Goal: Complete application form

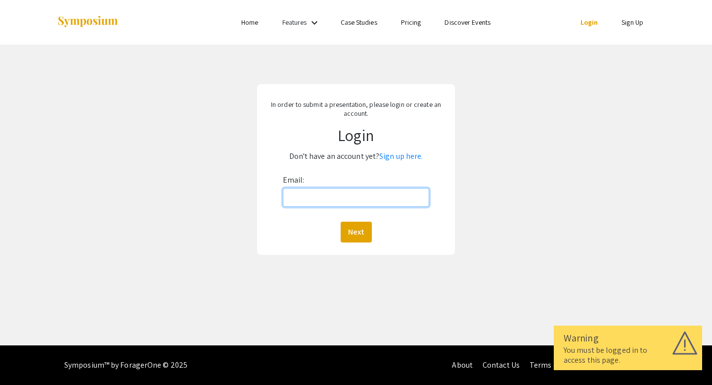
click at [339, 193] on input "Email:" at bounding box center [356, 197] width 147 height 19
click at [388, 196] on input "Email:" at bounding box center [356, 197] width 147 height 19
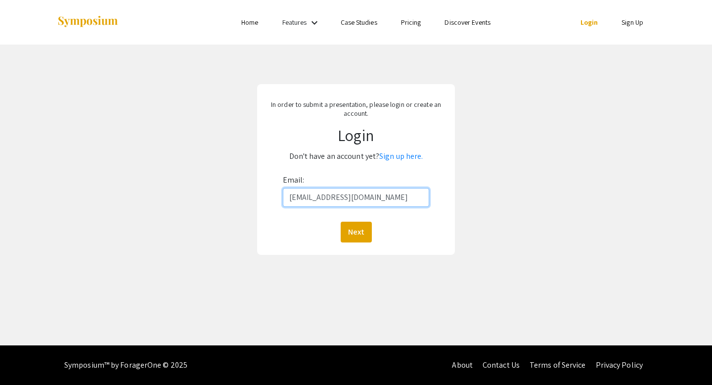
type input "[EMAIL_ADDRESS][DOMAIN_NAME]"
click at [341, 221] on button "Next" at bounding box center [356, 231] width 31 height 21
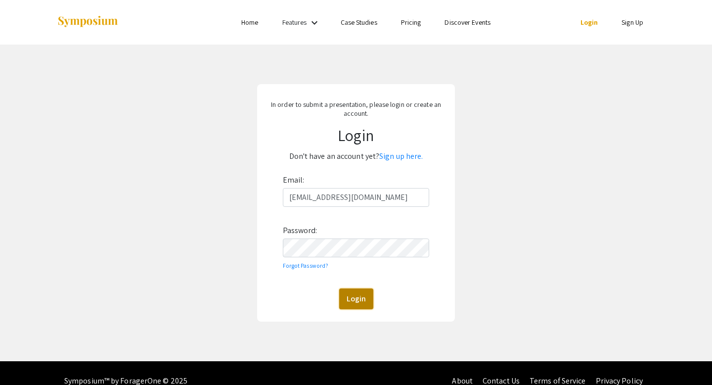
click at [356, 308] on button "Login" at bounding box center [356, 298] width 34 height 21
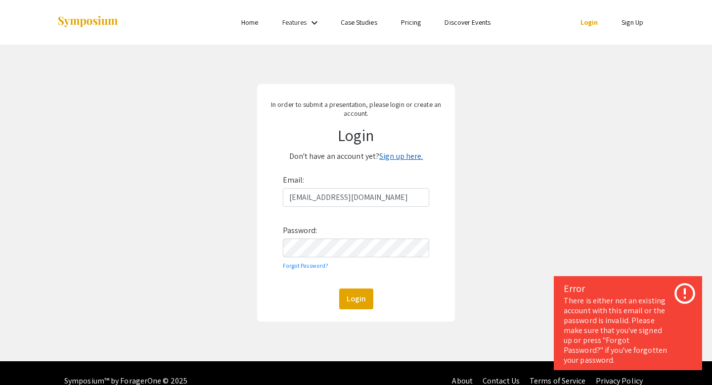
click at [387, 159] on link "Sign up here." at bounding box center [401, 156] width 44 height 10
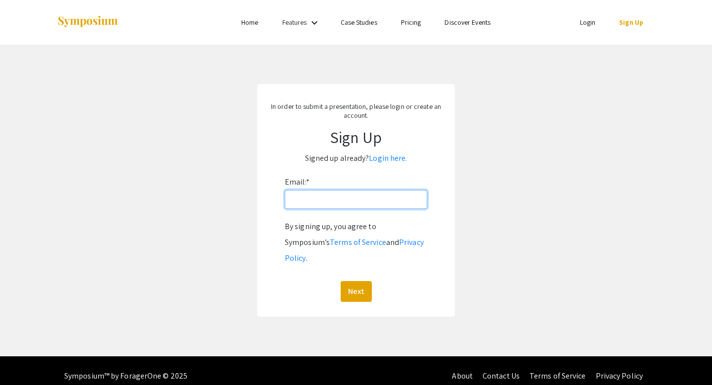
click at [361, 195] on input "Email: *" at bounding box center [356, 199] width 142 height 19
type input "[EMAIL_ADDRESS][DOMAIN_NAME]"
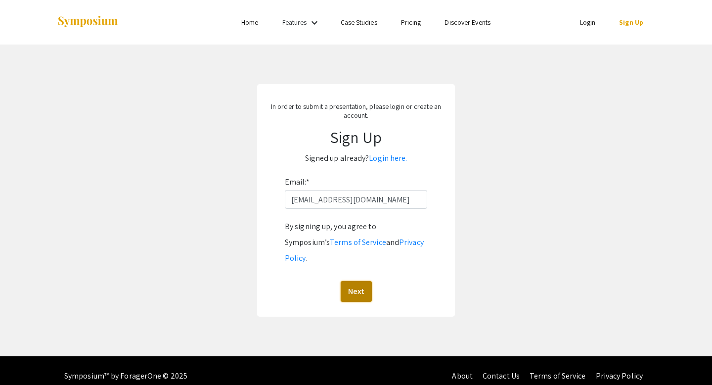
click at [364, 281] on button "Next" at bounding box center [356, 291] width 31 height 21
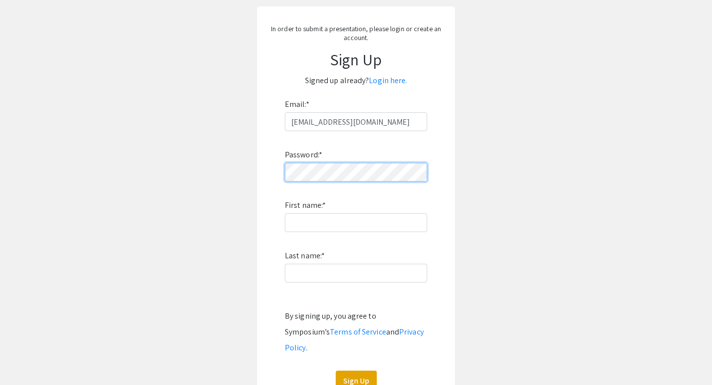
scroll to position [106, 0]
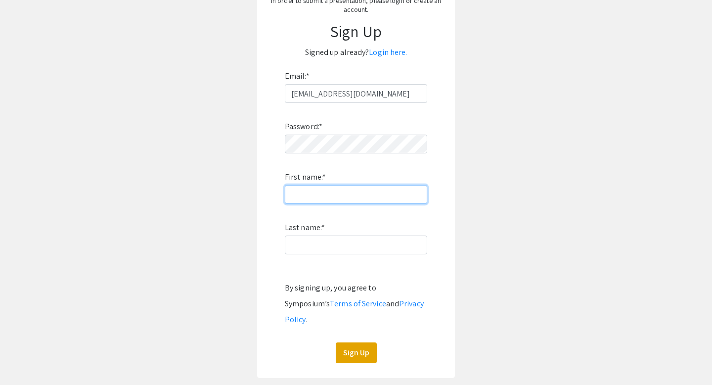
click at [300, 197] on input "First name: *" at bounding box center [356, 194] width 142 height 19
type input "Nyasia"
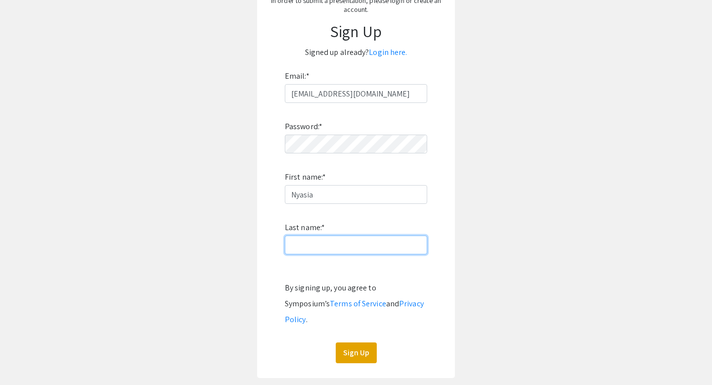
click at [300, 248] on input "Last name: *" at bounding box center [356, 244] width 142 height 19
type input "Brown"
click at [358, 342] on button "Sign Up" at bounding box center [356, 352] width 41 height 21
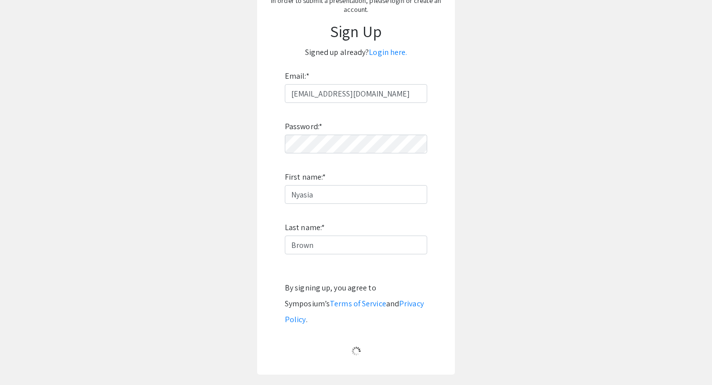
scroll to position [0, 0]
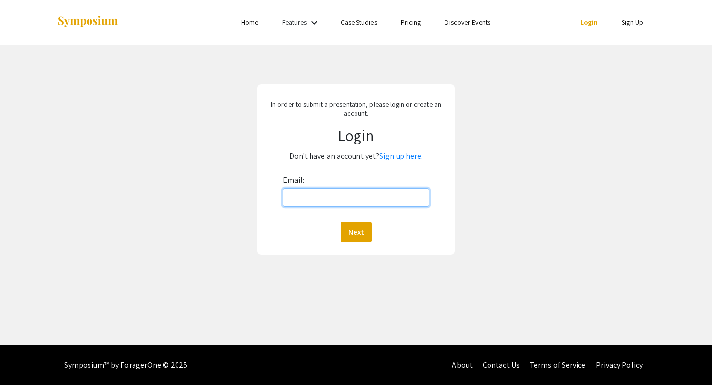
click at [342, 205] on input "Email:" at bounding box center [356, 197] width 147 height 19
type input "nbrown97@jh.edu"
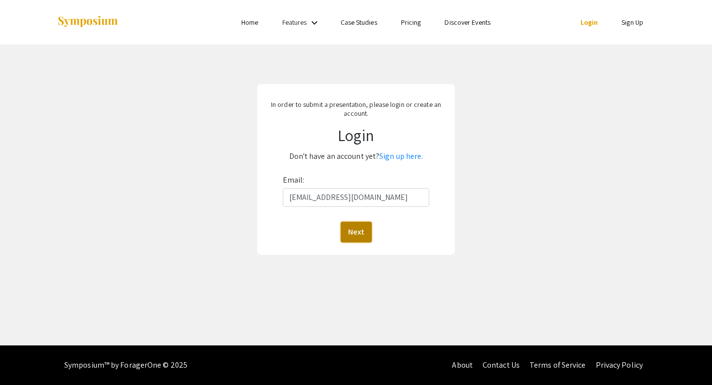
click at [353, 231] on button "Next" at bounding box center [356, 231] width 31 height 21
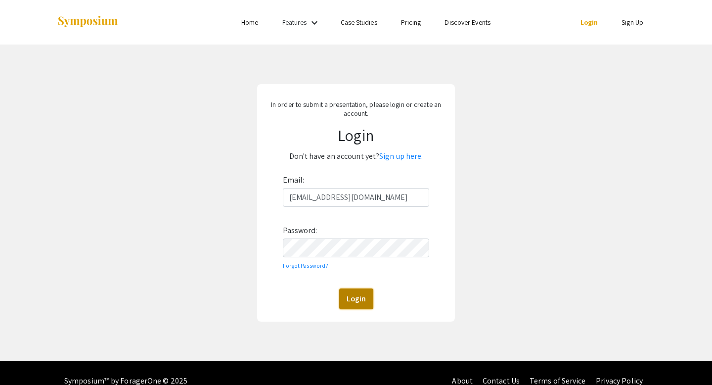
click at [354, 296] on button "Login" at bounding box center [356, 298] width 34 height 21
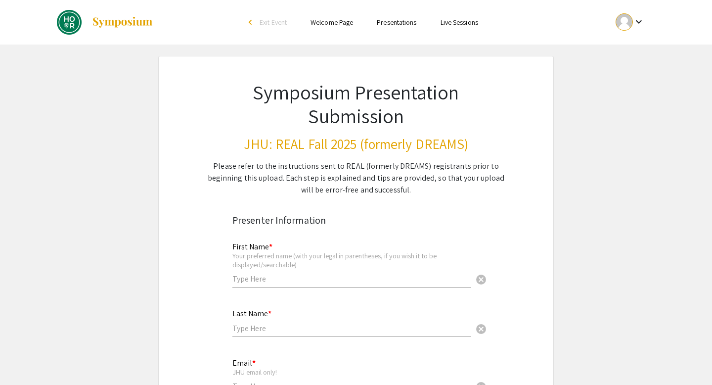
click at [267, 282] on input "text" at bounding box center [351, 278] width 239 height 10
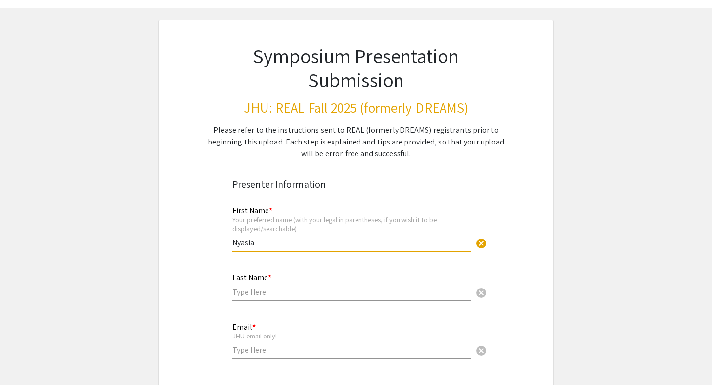
scroll to position [47, 0]
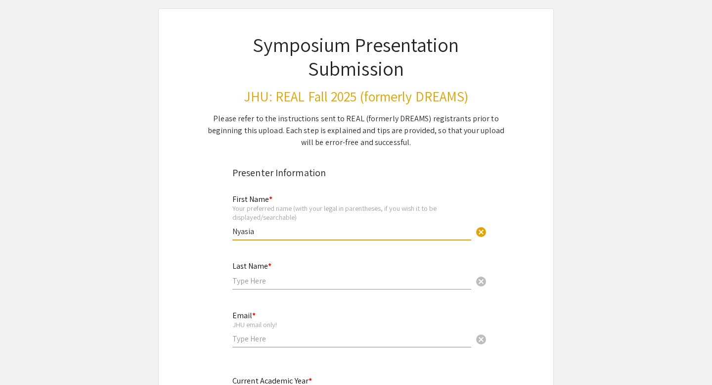
type input "Nyasia"
click at [250, 286] on div "Last Name * cancel" at bounding box center [351, 271] width 239 height 38
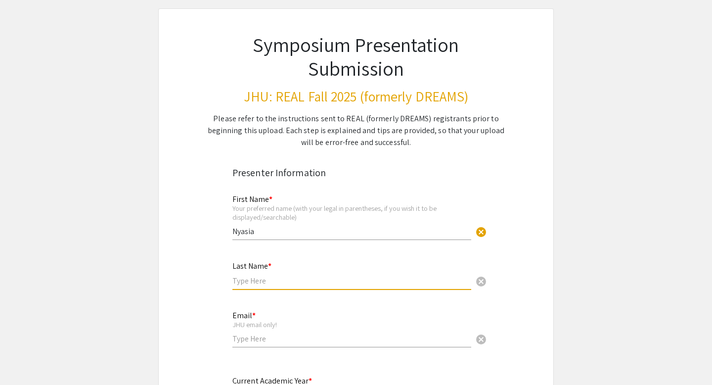
type input "b"
type input "Brown"
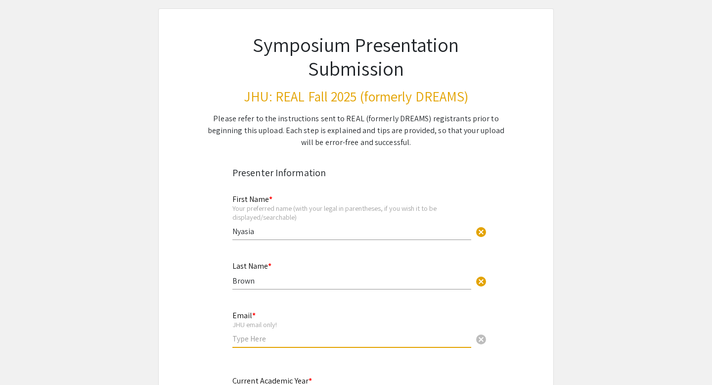
click at [259, 342] on input "email" at bounding box center [351, 338] width 239 height 10
type input "N"
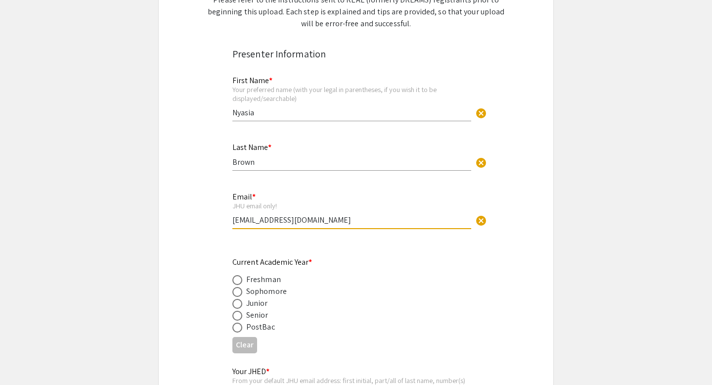
scroll to position [176, 0]
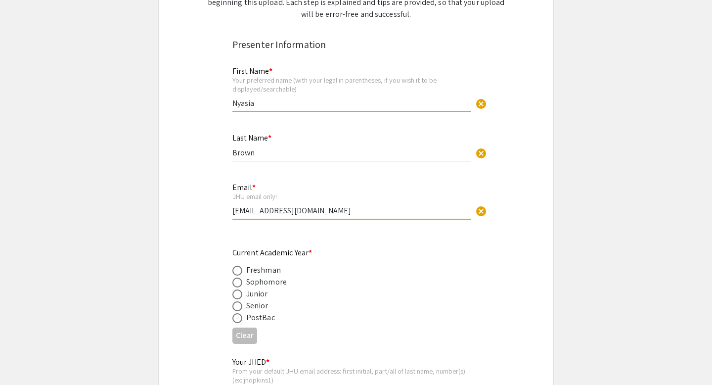
type input "[EMAIL_ADDRESS][DOMAIN_NAME]"
click at [239, 292] on span at bounding box center [237, 294] width 10 height 10
click at [239, 292] on input "radio" at bounding box center [237, 294] width 10 height 10
radio input "true"
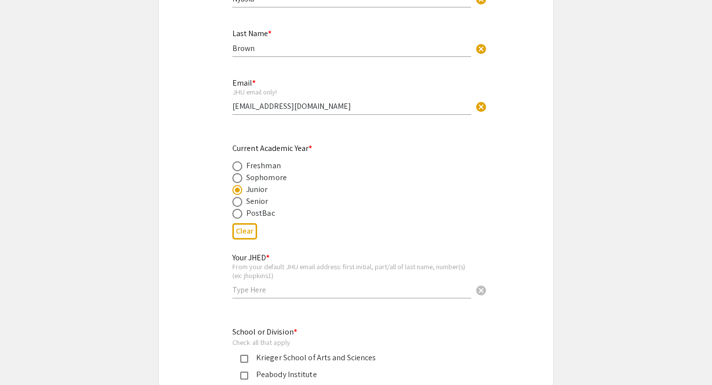
scroll to position [295, 0]
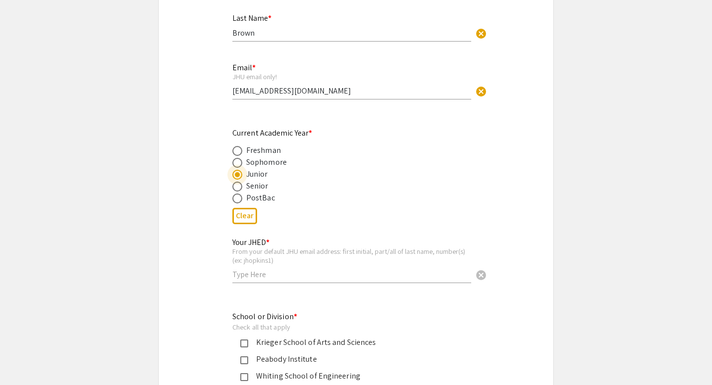
click at [257, 283] on div "Your JHED * From your default JHU email address: first initial, part/all of las…" at bounding box center [351, 255] width 239 height 55
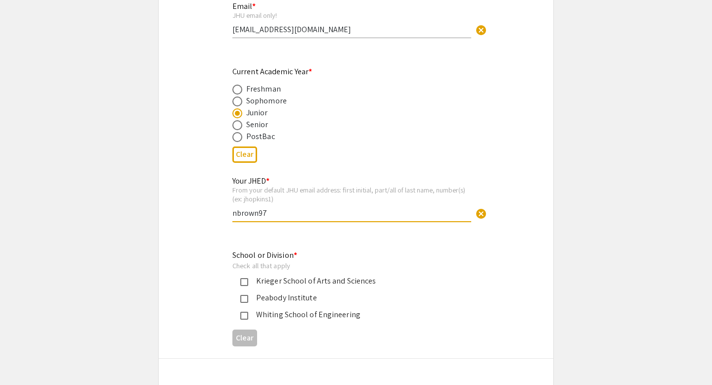
scroll to position [363, 0]
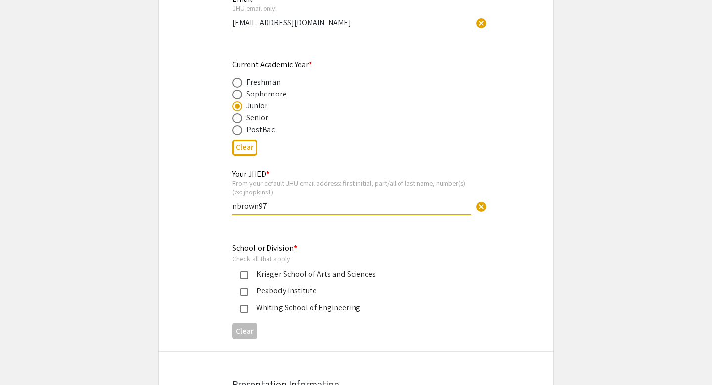
type input "nbrown97"
click at [241, 310] on mat-pseudo-checkbox at bounding box center [244, 309] width 8 height 8
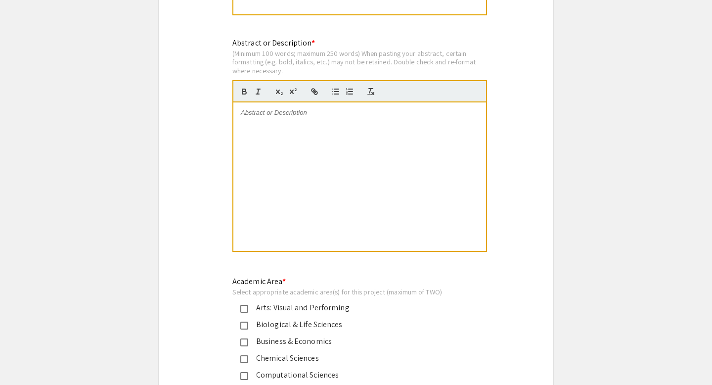
scroll to position [888, 0]
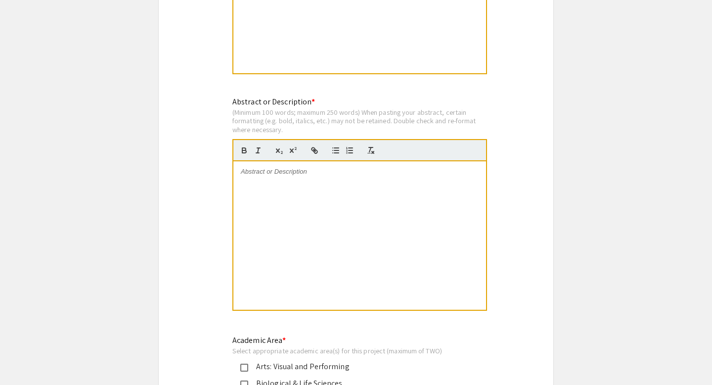
click at [296, 220] on div at bounding box center [359, 235] width 253 height 148
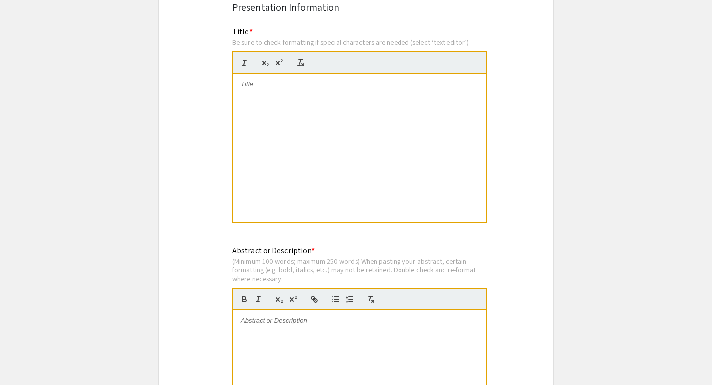
scroll to position [701, 0]
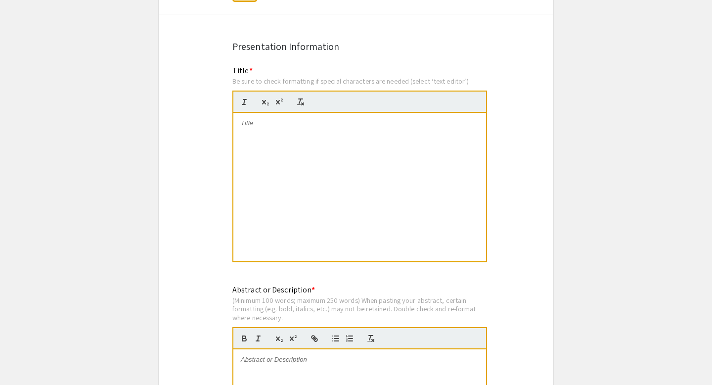
click at [294, 205] on div at bounding box center [359, 187] width 253 height 148
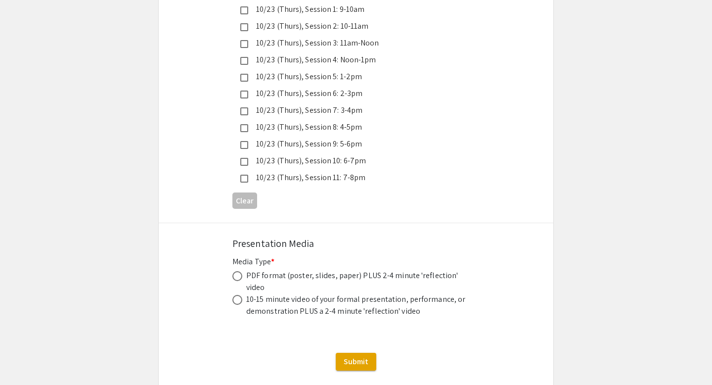
scroll to position [2810, 0]
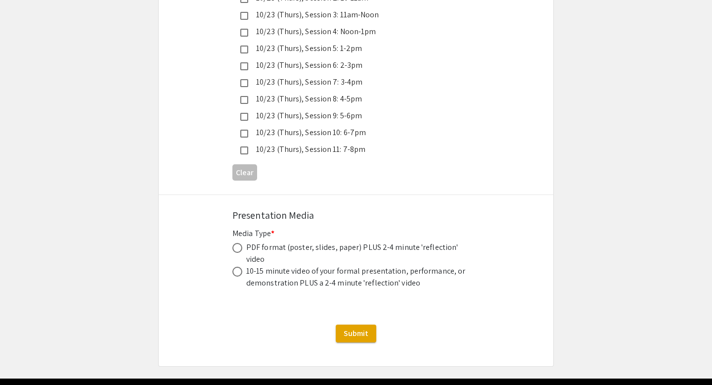
click at [244, 243] on label at bounding box center [239, 248] width 14 height 10
click at [242, 243] on input "radio" at bounding box center [237, 248] width 10 height 10
radio input "true"
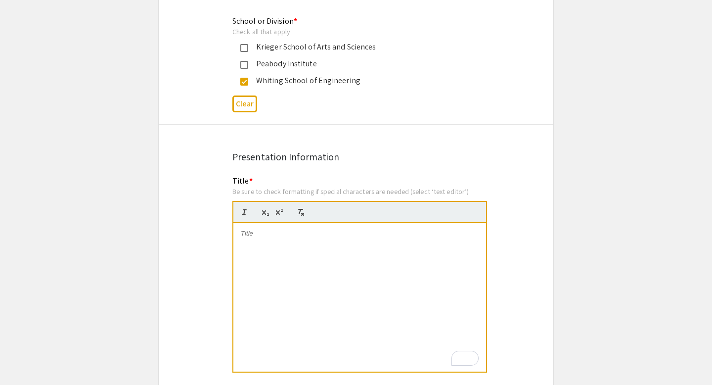
scroll to position [636, 0]
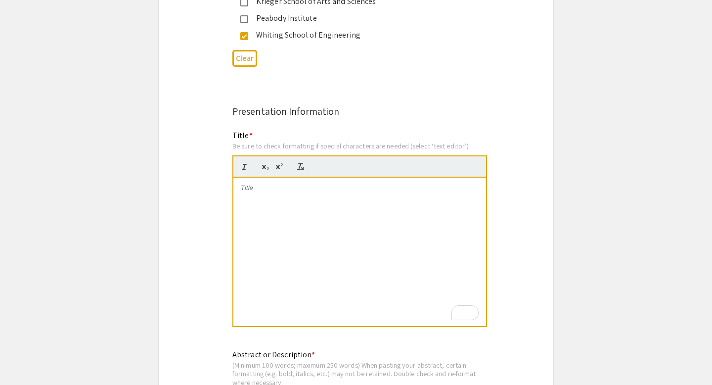
click at [252, 205] on div "To enrich screen reader interactions, please activate Accessibility in Grammarl…" at bounding box center [359, 251] width 253 height 148
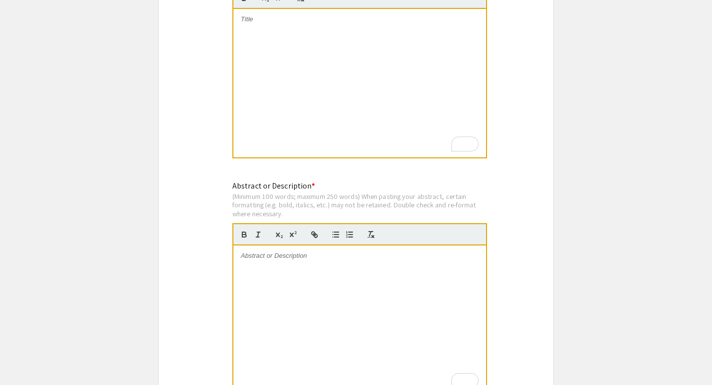
scroll to position [912, 0]
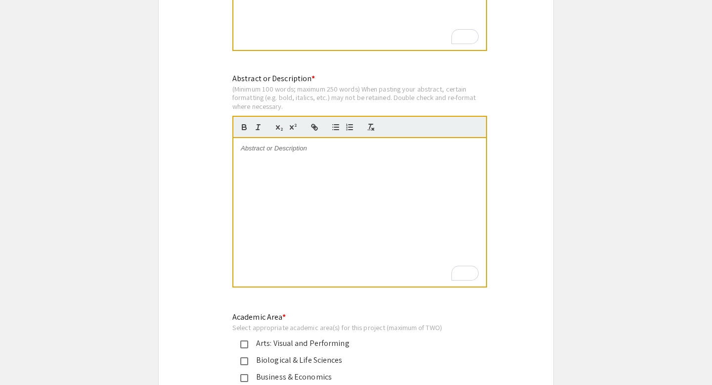
click at [289, 175] on div "To enrich screen reader interactions, please activate Accessibility in Grammarl…" at bounding box center [359, 212] width 253 height 148
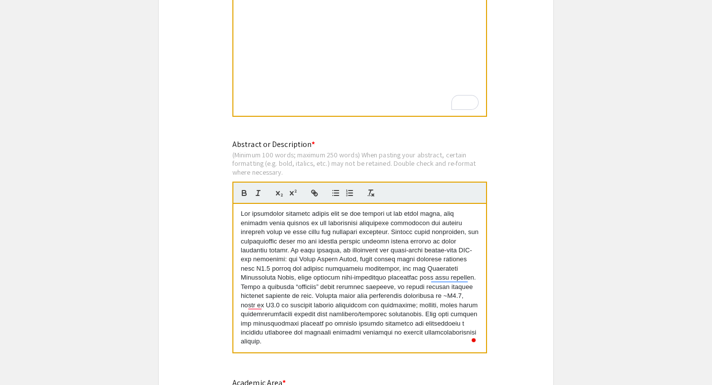
scroll to position [0, 0]
click at [305, 77] on div "To enrich screen reader interactions, please activate Accessibility in Grammarl…" at bounding box center [359, 41] width 253 height 148
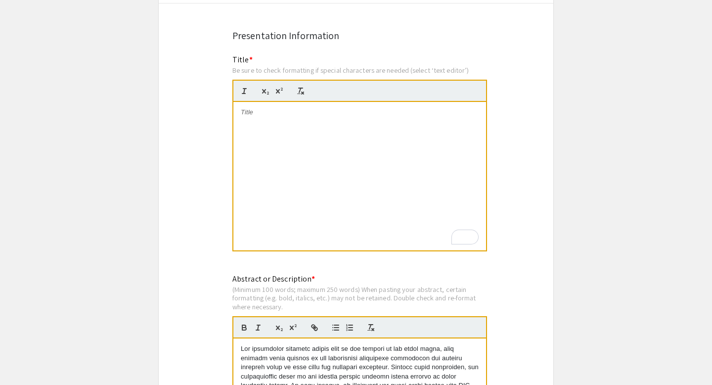
scroll to position [692, 0]
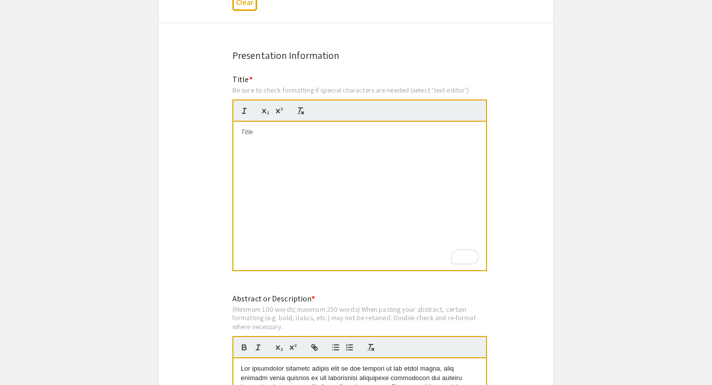
click at [357, 148] on div "To enrich screen reader interactions, please activate Accessibility in Grammarl…" at bounding box center [359, 196] width 253 height 148
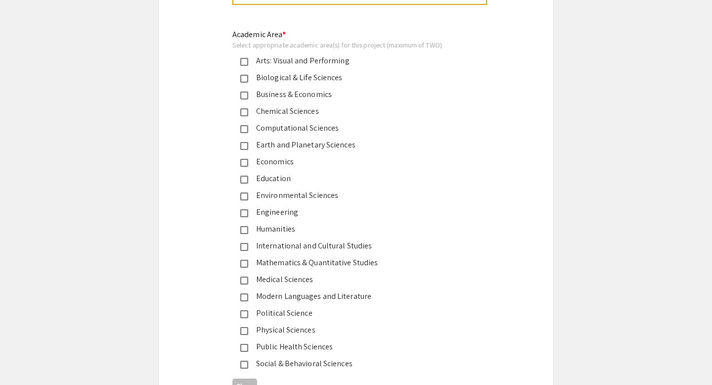
scroll to position [1195, 0]
click at [246, 130] on mat-pseudo-checkbox at bounding box center [244, 128] width 8 height 8
click at [259, 78] on div "Biological & Life Sciences" at bounding box center [352, 77] width 208 height 12
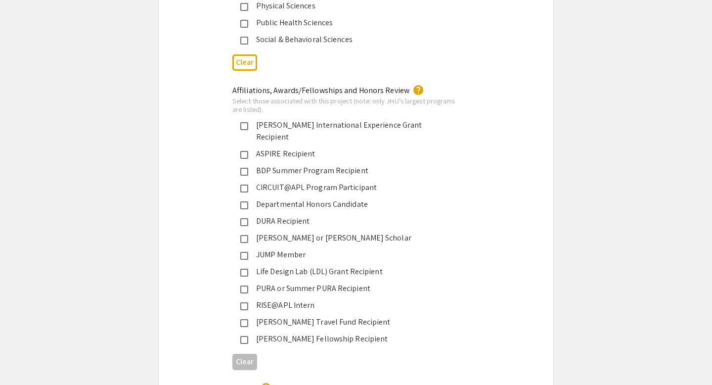
scroll to position [1520, 0]
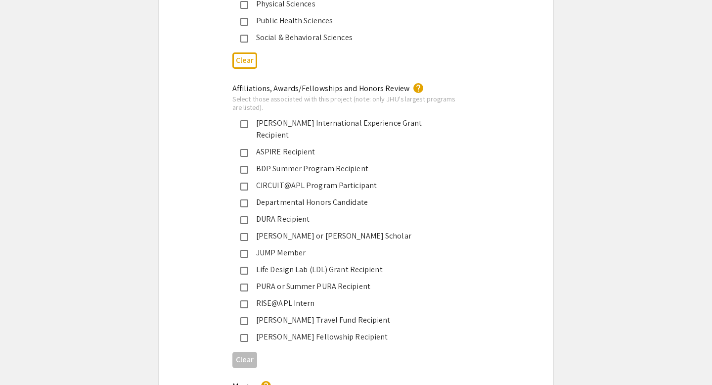
click at [266, 280] on div "PURA or Summer PURA Recipient" at bounding box center [352, 286] width 208 height 12
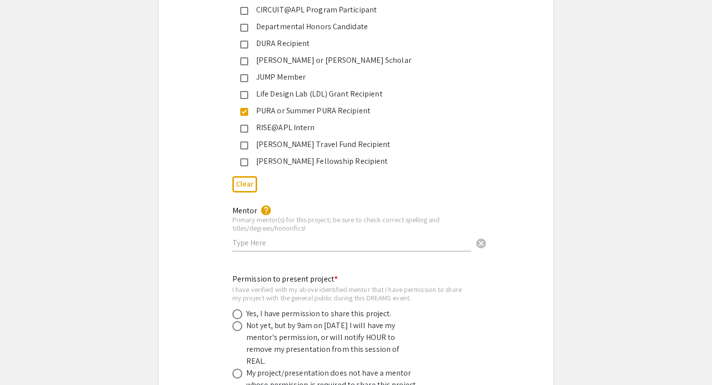
scroll to position [1701, 0]
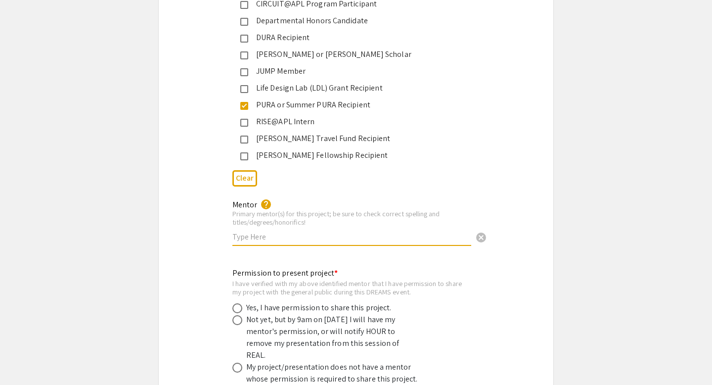
click at [266, 231] on input "text" at bounding box center [351, 236] width 239 height 10
click at [306, 231] on input "Reza Kalhor" at bounding box center [351, 236] width 239 height 10
click at [244, 231] on input "Reza Kalhor" at bounding box center [351, 236] width 239 height 10
click at [259, 231] on input "Reza Kalhor" at bounding box center [351, 236] width 239 height 10
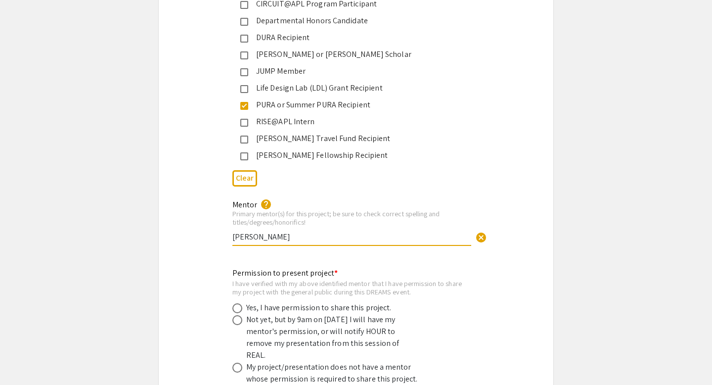
paste input "k"
click at [252, 231] on input "Reza kalhor" at bounding box center [351, 236] width 239 height 10
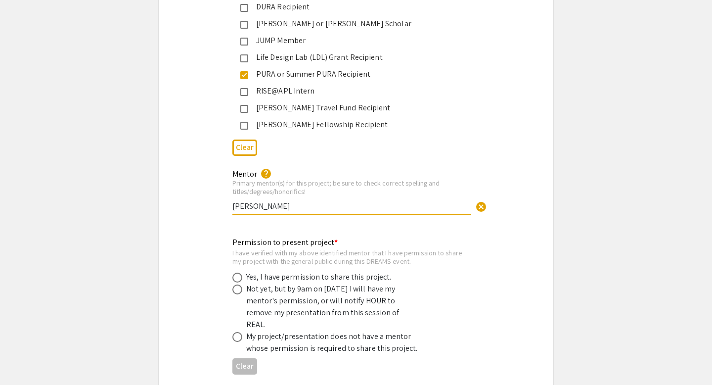
click at [281, 202] on div "Mentor help Primary mentor(s) for this project; be sure to check correct spelli…" at bounding box center [351, 187] width 239 height 55
click at [277, 201] on input "Reza Kalhor" at bounding box center [351, 206] width 239 height 10
type input "Reza Kalhor, Jessica Lin"
click at [240, 272] on span at bounding box center [237, 277] width 10 height 10
click at [240, 272] on input "radio" at bounding box center [237, 277] width 10 height 10
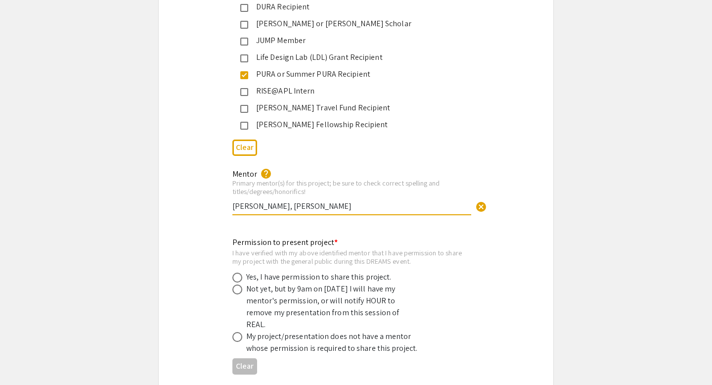
radio input "true"
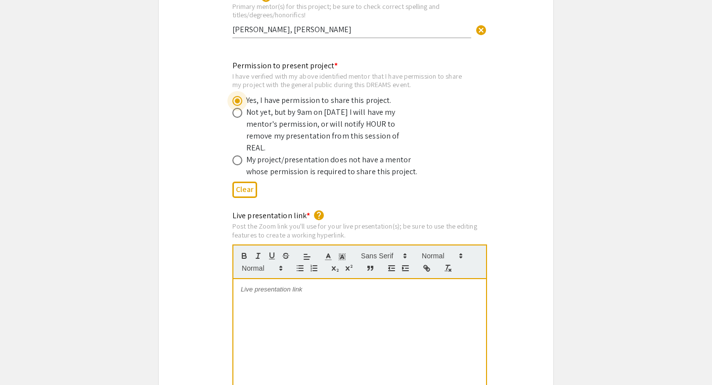
scroll to position [1911, 0]
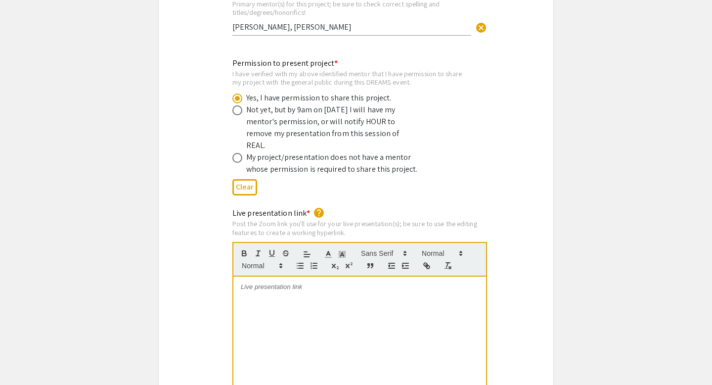
click at [278, 295] on div "To enrich screen reader interactions, please activate Accessibility in Grammarl…" at bounding box center [359, 350] width 253 height 148
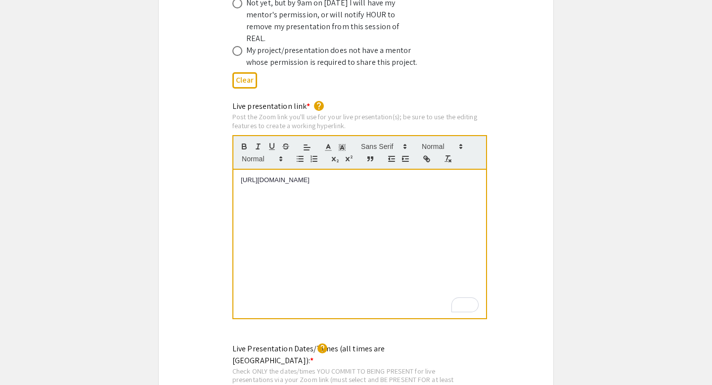
scroll to position [0, 0]
drag, startPoint x: 381, startPoint y: 164, endPoint x: 238, endPoint y: 153, distance: 143.3
click at [238, 170] on div "https://JHUBlueJays.zoom.us/j/6443997727" at bounding box center [359, 244] width 253 height 148
click at [430, 154] on icon "button" at bounding box center [426, 158] width 9 height 9
click at [353, 170] on div "https://JHUBlueJays.zoom.us/j/6443997727" at bounding box center [359, 244] width 253 height 148
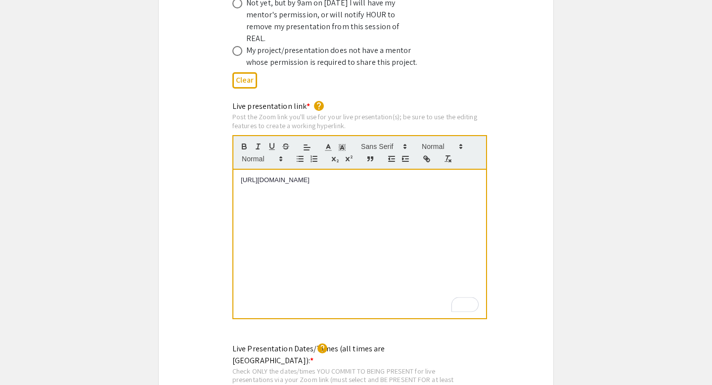
click at [353, 170] on div "https://JHUBlueJays.zoom.us/j/6443997727" at bounding box center [359, 244] width 253 height 148
click at [309, 176] on span "https://JHUBlueJays.zoom.us/j/6443997727" at bounding box center [275, 179] width 69 height 7
click at [426, 158] on line "button" at bounding box center [427, 159] width 2 height 2
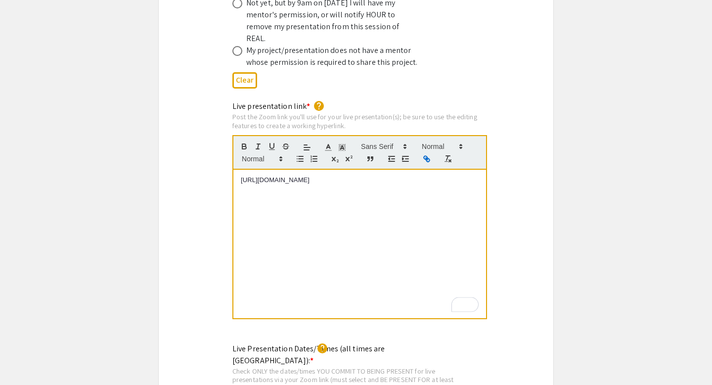
type input "https://JHUBlueJays.zoom.us/j/6443997727"
click at [327, 155] on input "https://JHUBlueJays.zoom.us/j/6443997727" at bounding box center [310, 161] width 84 height 13
click at [365, 158] on link at bounding box center [364, 161] width 23 height 7
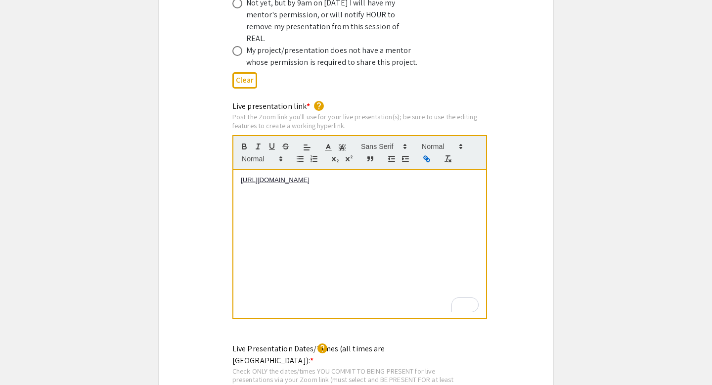
click at [381, 170] on div "https://JHUBlueJays.zoom.us/j/6443997727" at bounding box center [359, 244] width 253 height 148
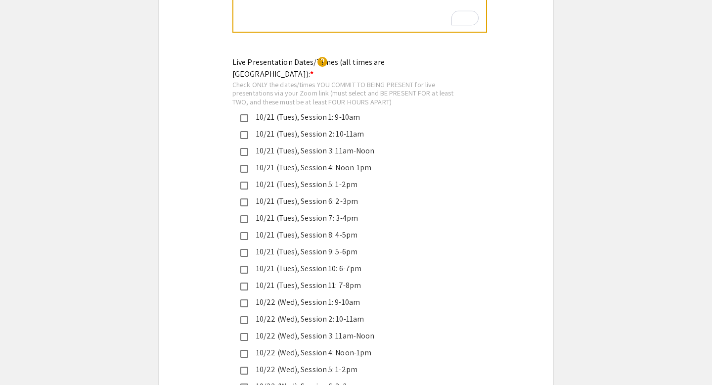
scroll to position [2317, 0]
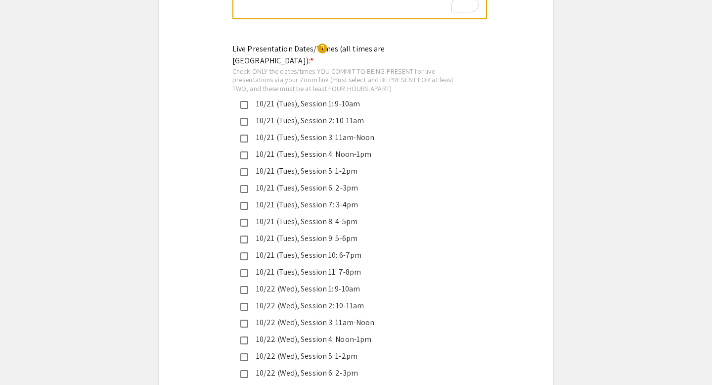
click at [247, 101] on mat-pseudo-checkbox at bounding box center [244, 105] width 8 height 8
click at [246, 118] on mat-pseudo-checkbox at bounding box center [244, 122] width 8 height 8
click at [245, 101] on mat-pseudo-checkbox at bounding box center [244, 105] width 8 height 8
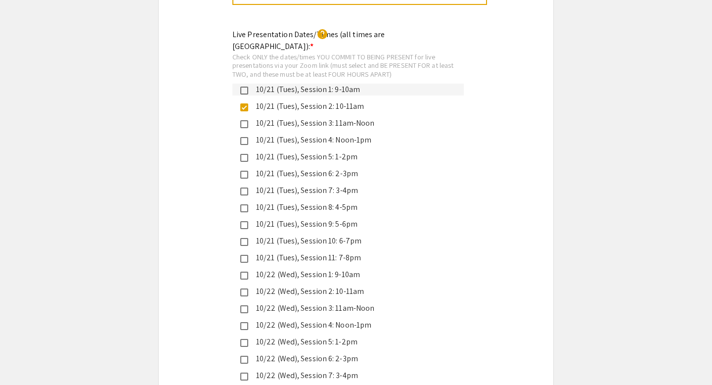
scroll to position [2330, 0]
click at [273, 287] on div "10/22 (Wed), Session 2: 10-11am" at bounding box center [352, 293] width 208 height 12
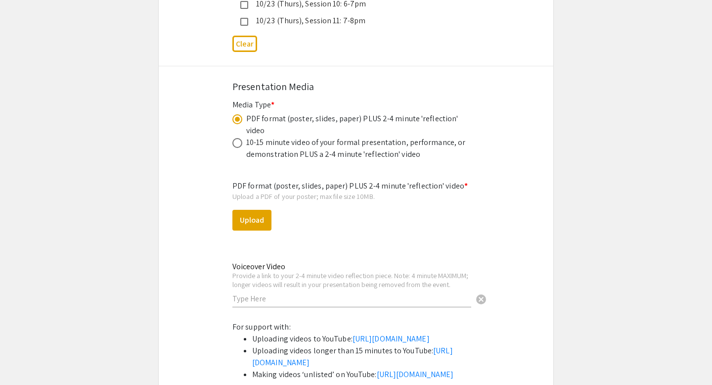
scroll to position [2943, 0]
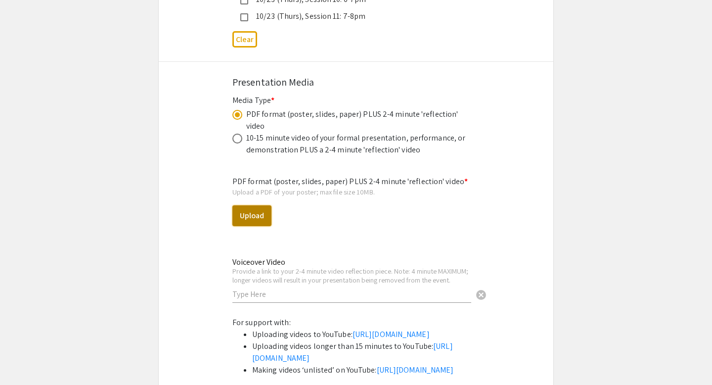
click at [257, 205] on button "Upload" at bounding box center [251, 215] width 39 height 21
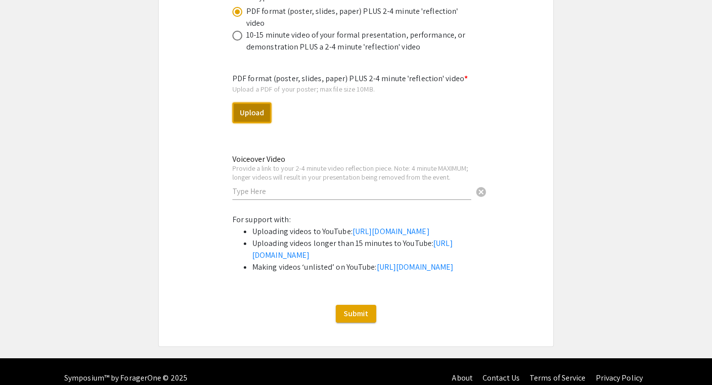
scroll to position [3044, 0]
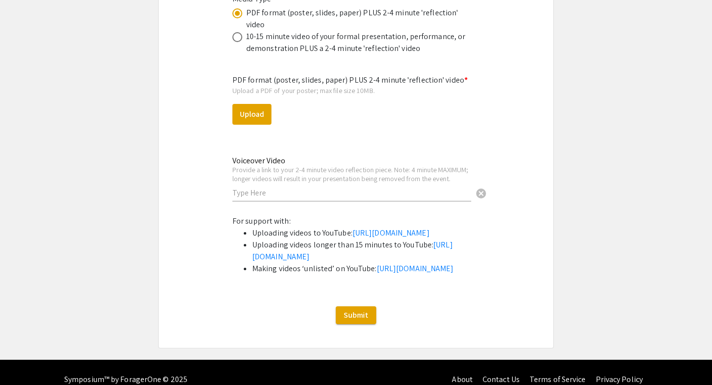
click at [280, 187] on input "text" at bounding box center [351, 192] width 239 height 10
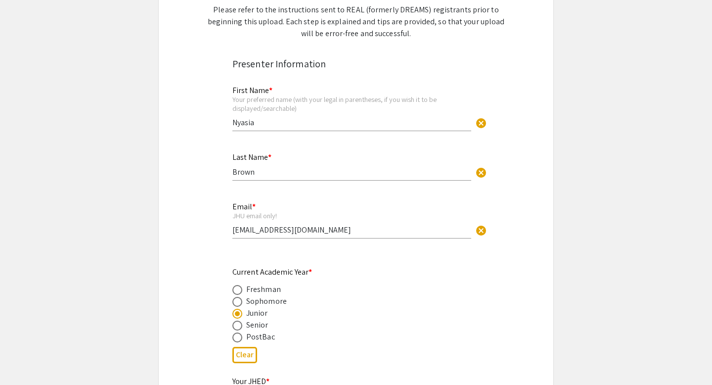
scroll to position [0, 0]
